Goal: Use online tool/utility: Utilize a website feature to perform a specific function

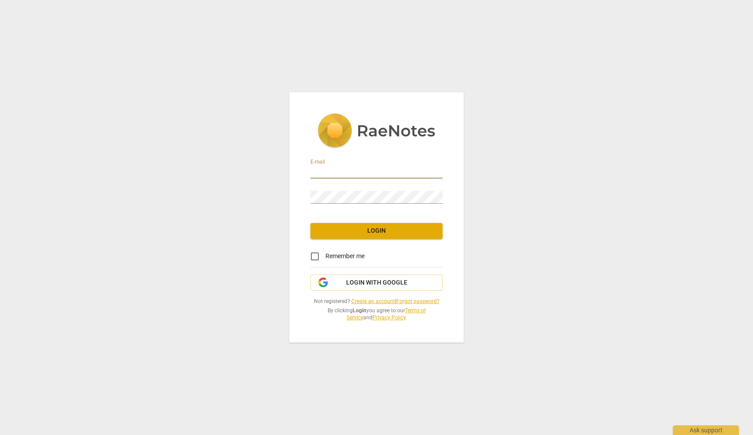
type input "[EMAIL_ADDRESS][DOMAIN_NAME]"
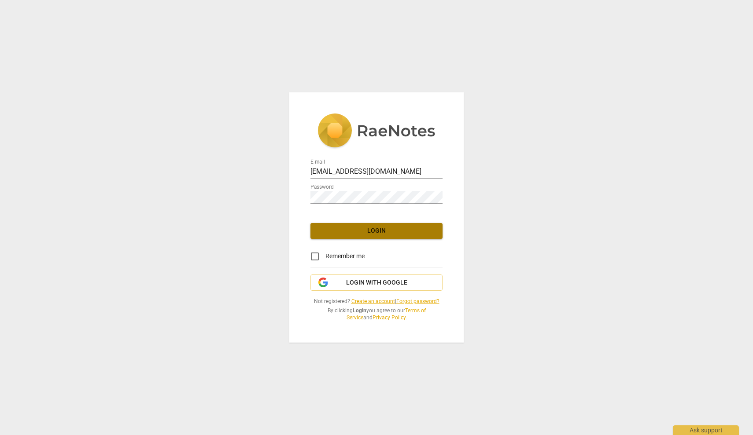
click at [392, 232] on span "Login" at bounding box center [376, 231] width 118 height 9
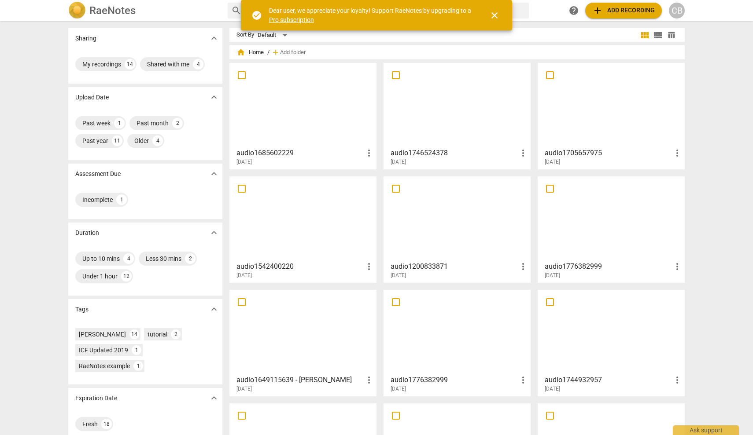
click at [451, 139] on div at bounding box center [457, 105] width 141 height 78
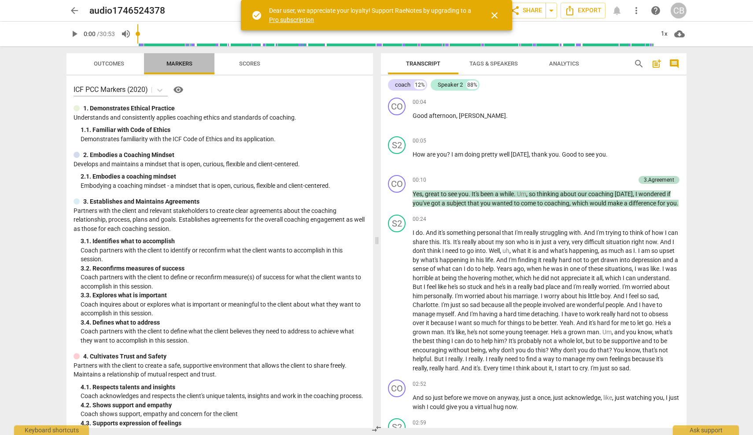
click at [181, 64] on span "Markers" at bounding box center [179, 63] width 26 height 7
click at [112, 65] on span "Outcomes" at bounding box center [109, 63] width 30 height 7
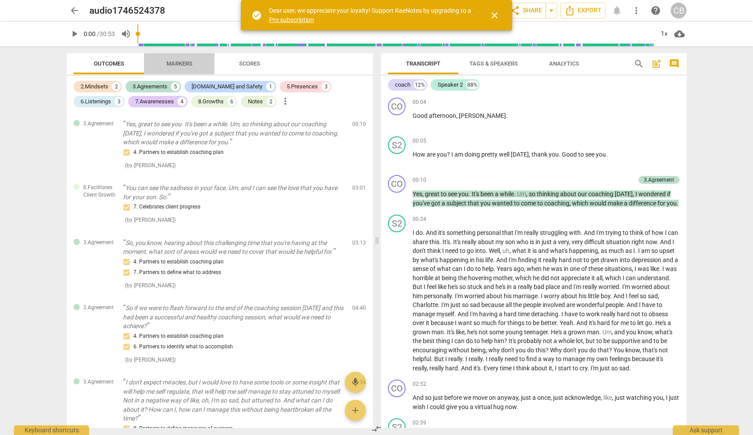
click at [179, 63] on span "Markers" at bounding box center [179, 63] width 26 height 7
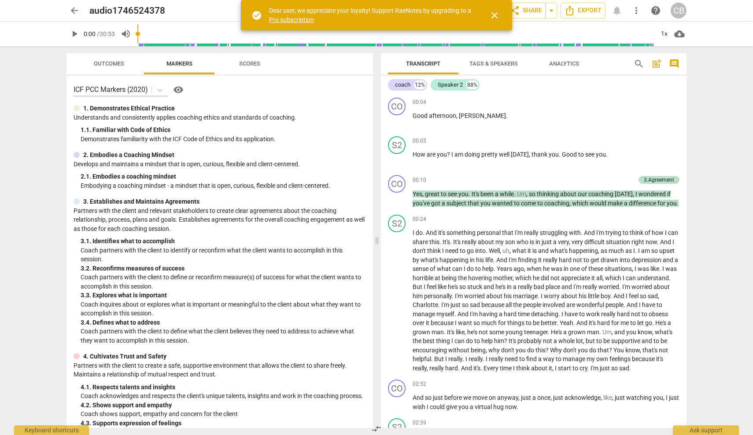
click at [254, 63] on span "Scores" at bounding box center [249, 63] width 21 height 7
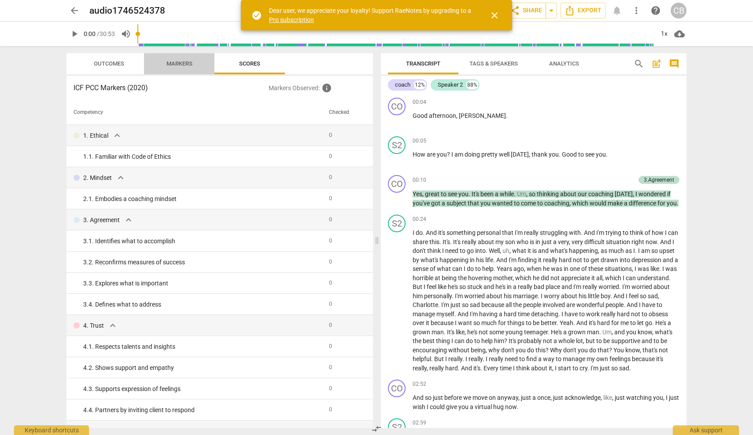
click at [181, 63] on span "Markers" at bounding box center [179, 63] width 26 height 7
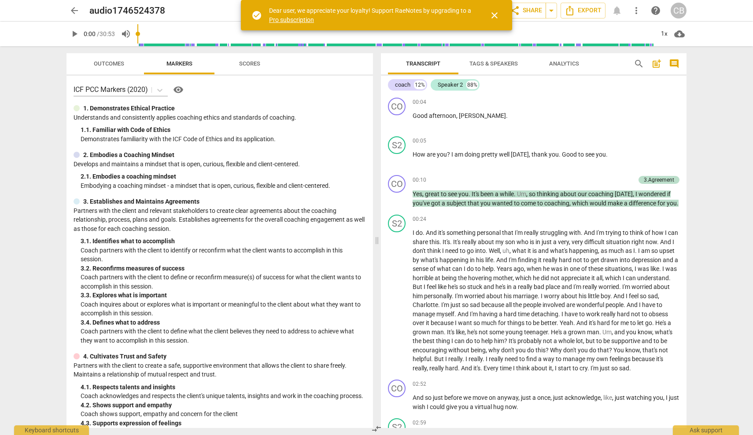
drag, startPoint x: 433, startPoint y: 3, endPoint x: 494, endPoint y: 15, distance: 62.3
click at [495, 14] on span "close" at bounding box center [494, 15] width 11 height 11
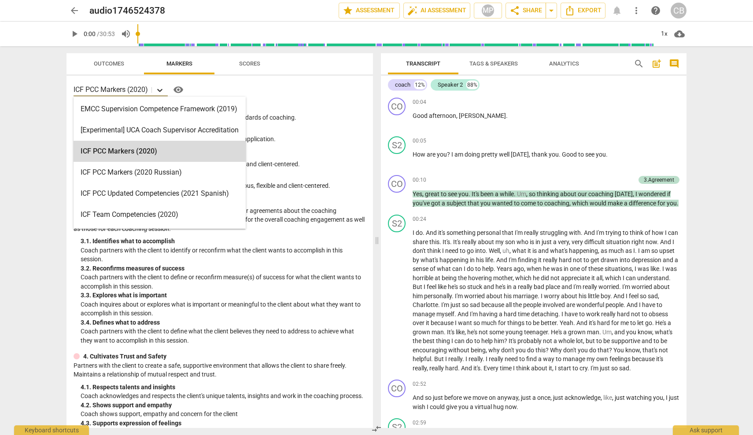
click at [162, 87] on icon at bounding box center [159, 90] width 9 height 9
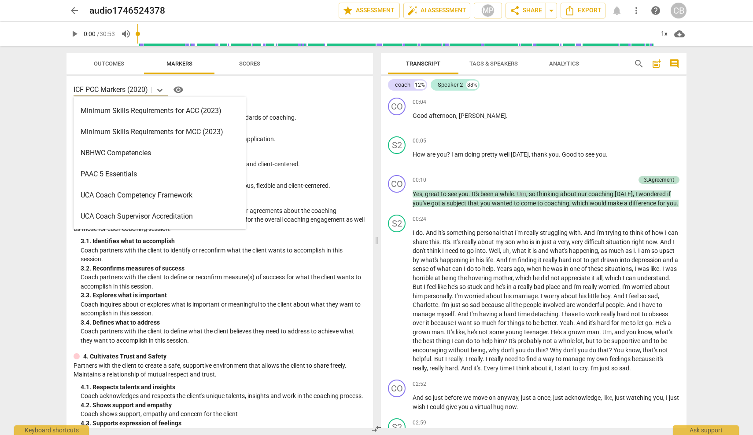
scroll to position [210, 0]
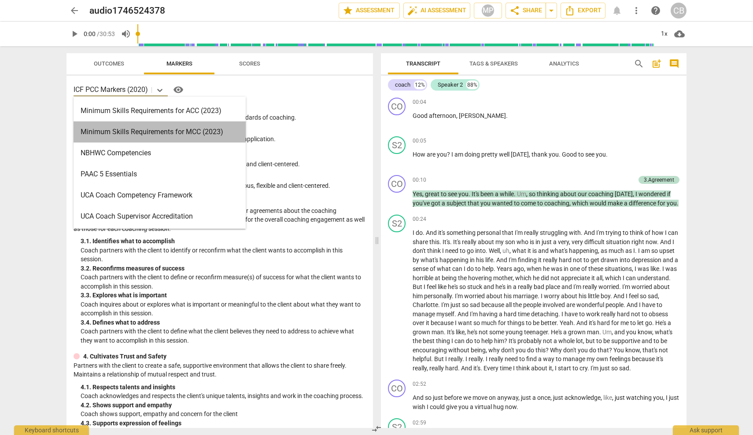
click at [211, 135] on div "Minimum Skills Requirements for MCC (2023)" at bounding box center [160, 132] width 172 height 21
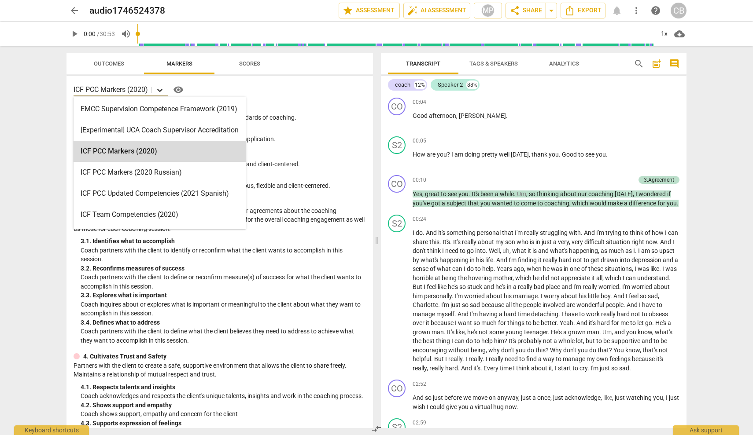
click at [164, 90] on icon at bounding box center [159, 90] width 9 height 9
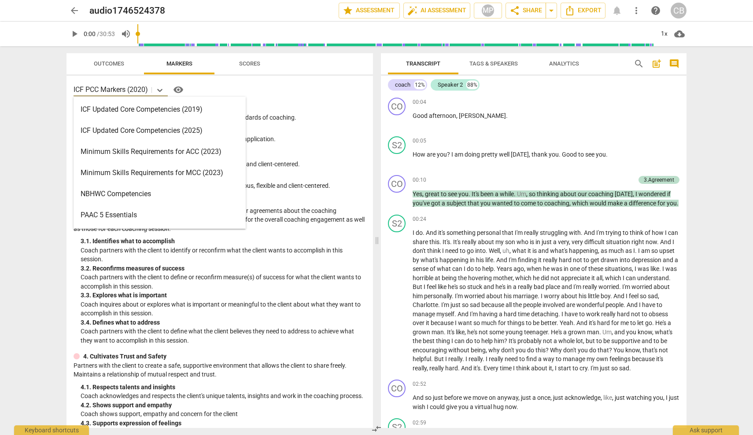
scroll to position [166, 0]
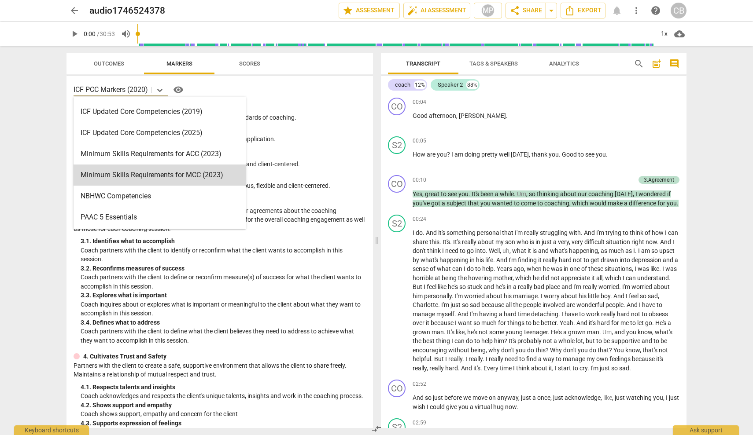
drag, startPoint x: 324, startPoint y: 117, endPoint x: 324, endPoint y: 123, distance: 5.8
click at [324, 117] on p "Understands and consistently applies coaching ethics and standards of coaching." at bounding box center [220, 117] width 292 height 9
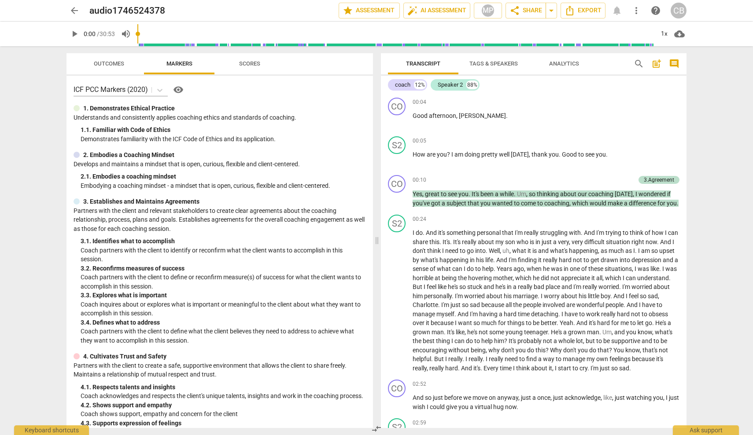
scroll to position [0, 0]
click at [442, 9] on span "auto_fix_high AI Assessment" at bounding box center [436, 10] width 59 height 11
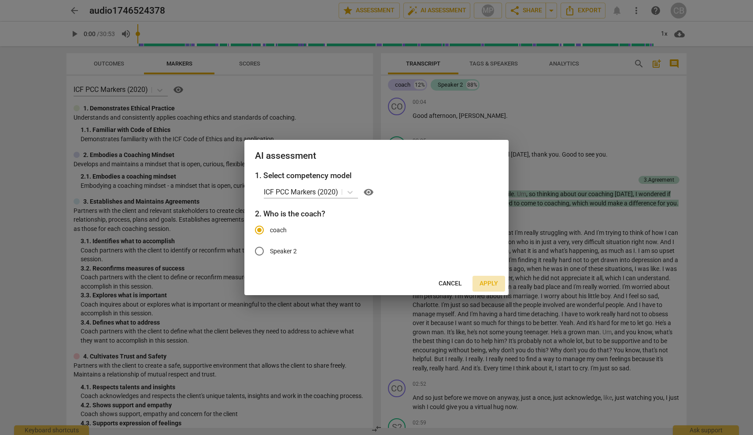
click at [491, 281] on span "Apply" at bounding box center [488, 284] width 18 height 9
